Goal: Information Seeking & Learning: Learn about a topic

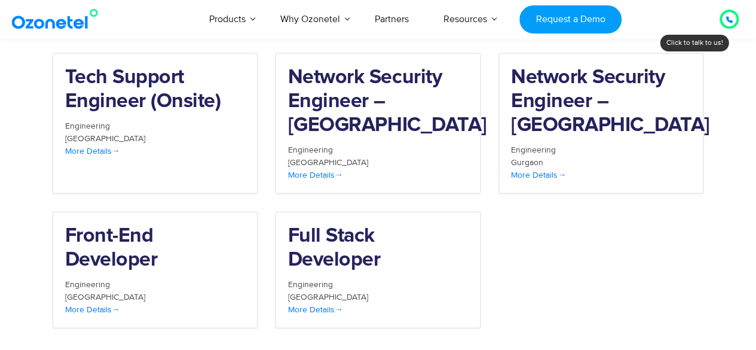
scroll to position [1365, 0]
click at [111, 290] on div "[GEOGRAPHIC_DATA]" at bounding box center [155, 296] width 180 height 13
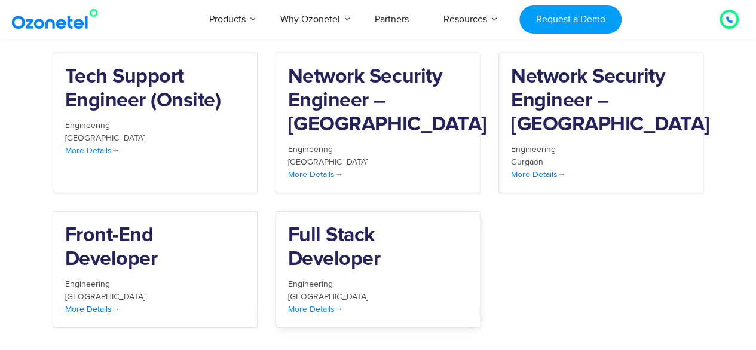
click at [385, 234] on h2 "Full Stack Developer" at bounding box center [378, 247] width 180 height 48
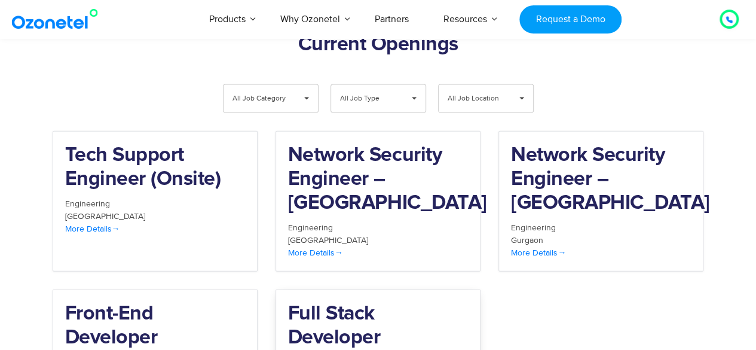
scroll to position [1286, 0]
click at [375, 247] on div "More Details" at bounding box center [378, 253] width 180 height 13
click at [552, 248] on span "More Details" at bounding box center [538, 253] width 55 height 10
click at [158, 210] on div "[GEOGRAPHIC_DATA]" at bounding box center [155, 216] width 180 height 13
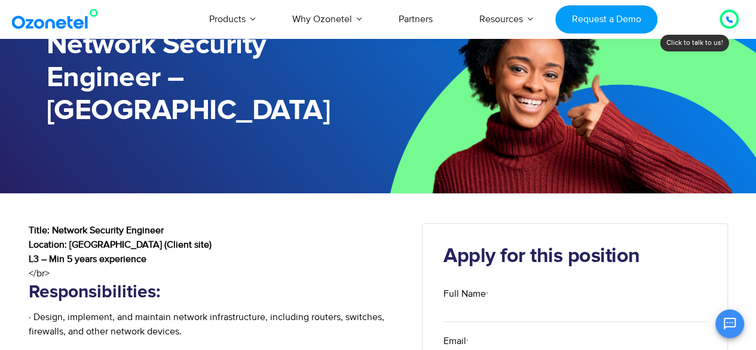
scroll to position [100, 0]
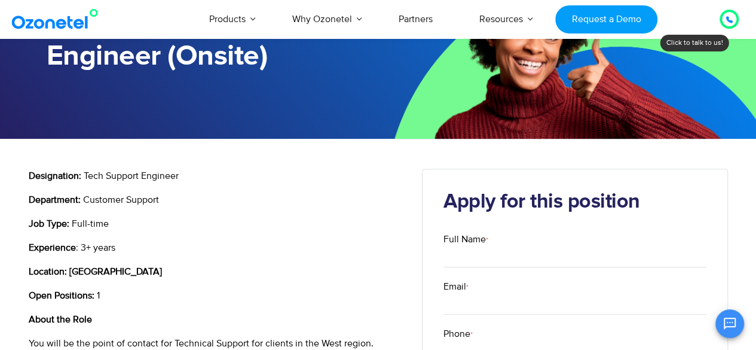
scroll to position [200, 0]
